Goal: Browse casually: Explore the website without a specific task or goal

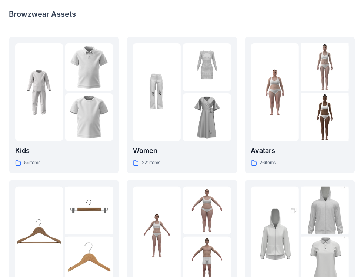
click at [186, 56] on img at bounding box center [207, 67] width 48 height 48
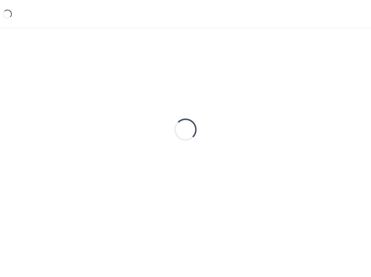
click at [186, 56] on div "Loading..." at bounding box center [185, 129] width 353 height 185
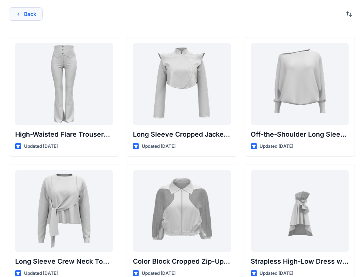
click at [32, 12] on button "Back" at bounding box center [26, 13] width 34 height 13
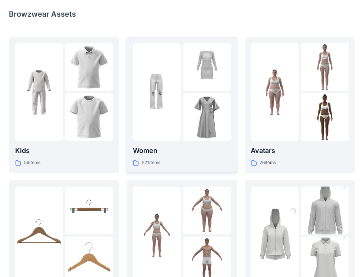
click at [189, 103] on img at bounding box center [207, 117] width 48 height 48
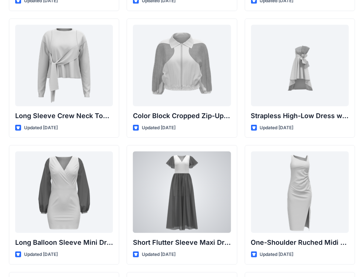
scroll to position [146, 0]
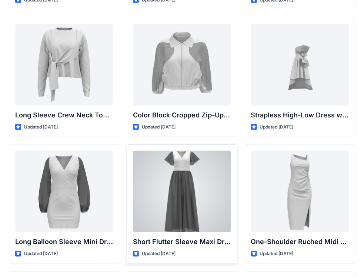
click at [174, 212] on div at bounding box center [182, 192] width 98 height 82
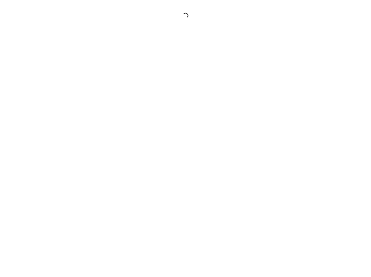
click at [174, 212] on div at bounding box center [185, 138] width 371 height 277
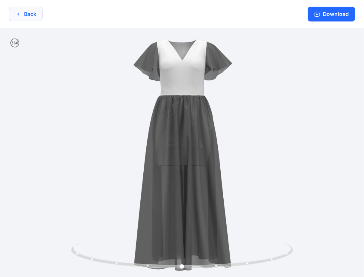
click at [20, 12] on icon "button" at bounding box center [18, 14] width 6 height 6
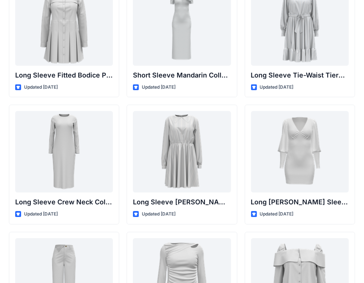
scroll to position [2982, 0]
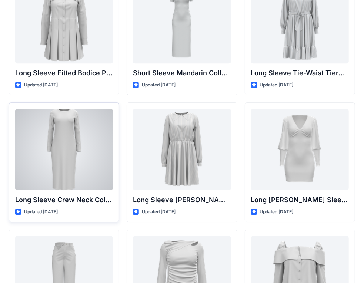
click at [90, 148] on div at bounding box center [64, 150] width 98 height 82
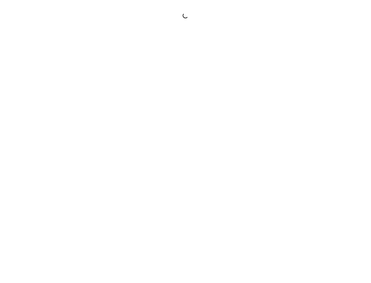
click at [90, 148] on div at bounding box center [185, 141] width 371 height 283
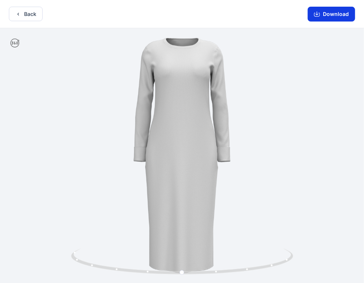
click at [345, 13] on button "Download" at bounding box center [331, 14] width 47 height 15
